Goal: Task Accomplishment & Management: Manage account settings

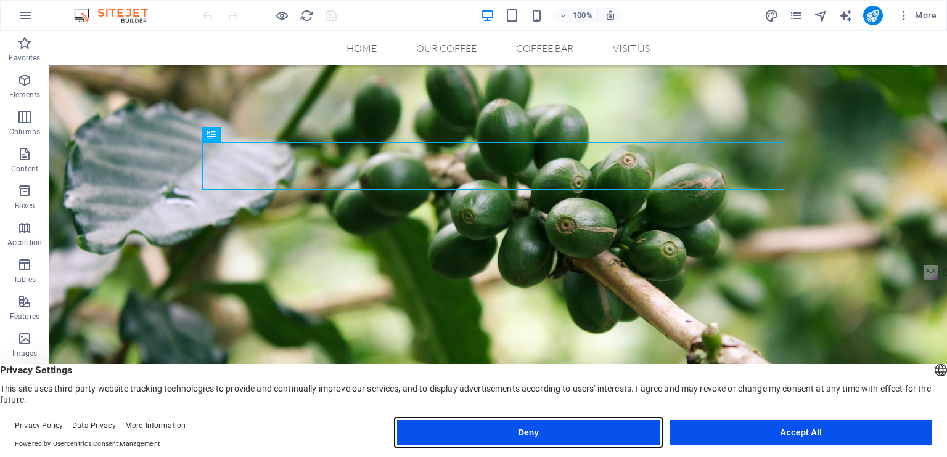
click at [600, 435] on button "Deny" at bounding box center [528, 432] width 263 height 25
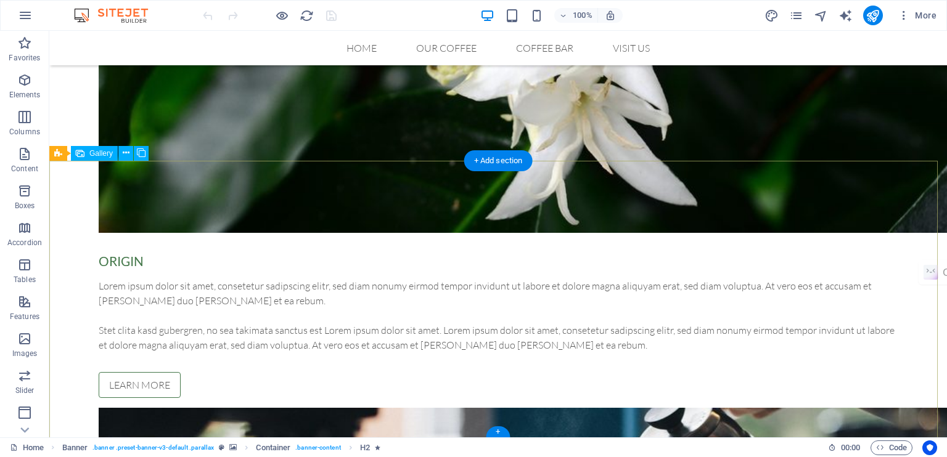
scroll to position [1708, 0]
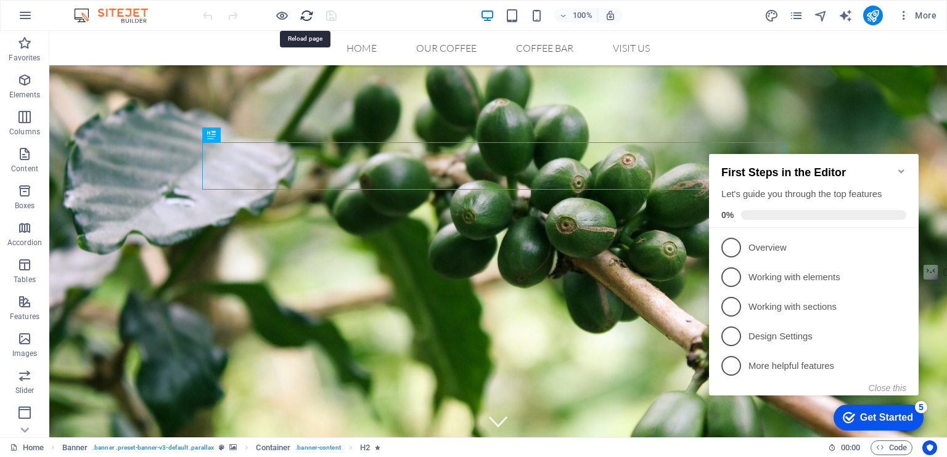
click at [304, 14] on icon "reload" at bounding box center [307, 16] width 14 height 14
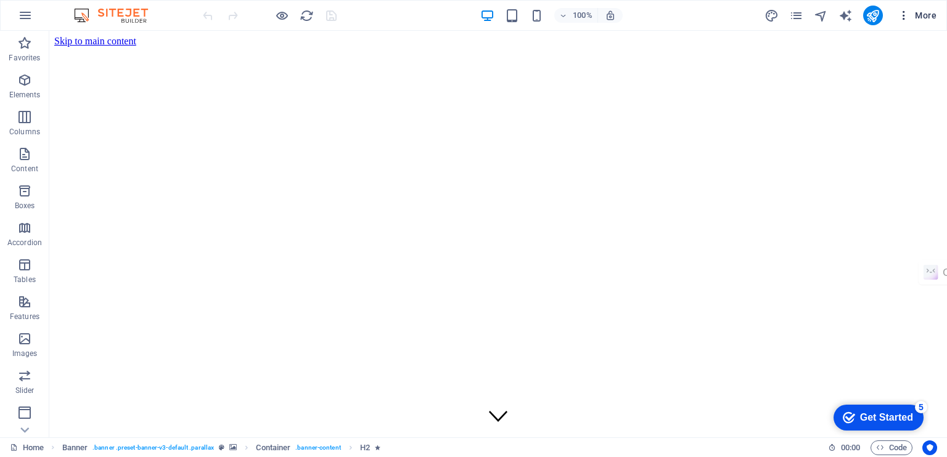
click at [905, 15] on icon "button" at bounding box center [903, 15] width 12 height 12
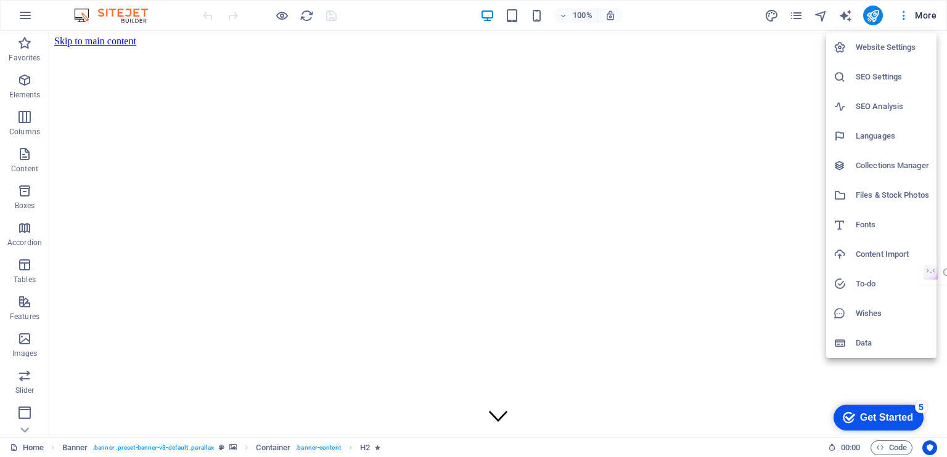
click at [864, 47] on h6 "Website Settings" at bounding box center [891, 47] width 73 height 15
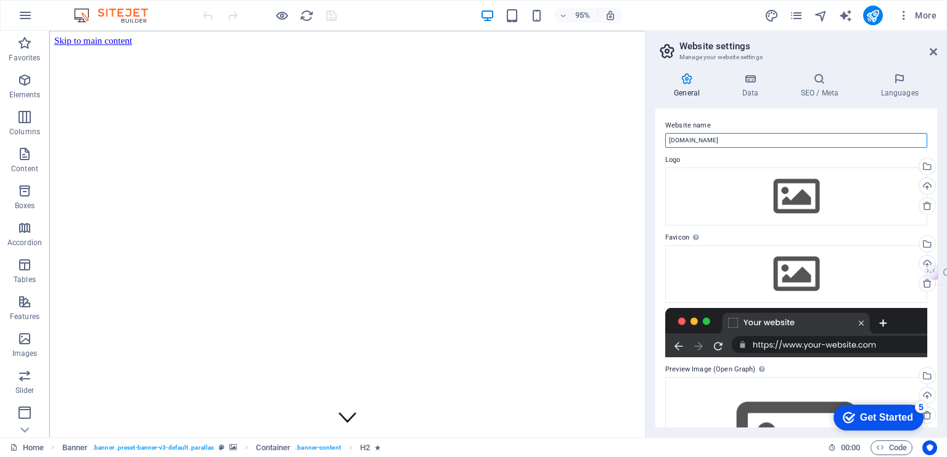
click at [739, 140] on input "[DOMAIN_NAME]" at bounding box center [796, 140] width 262 height 15
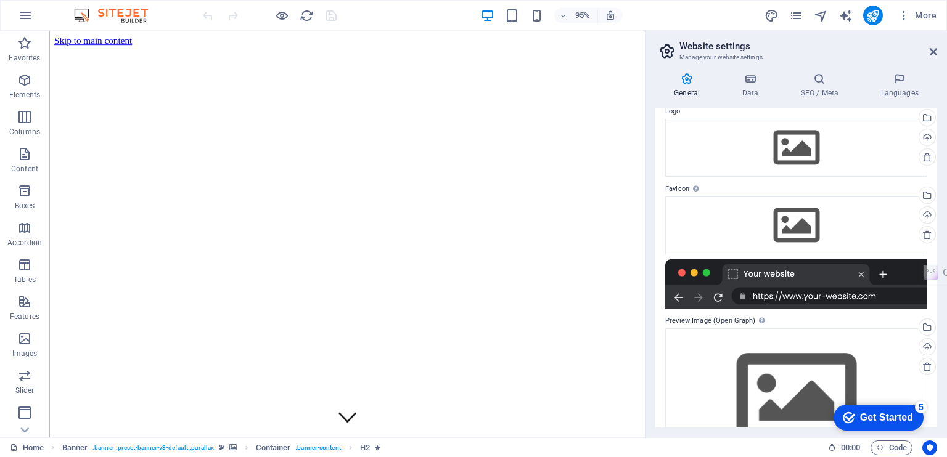
scroll to position [48, 0]
click at [868, 417] on div "Get Started" at bounding box center [886, 417] width 53 height 11
